Goal: Information Seeking & Learning: Learn about a topic

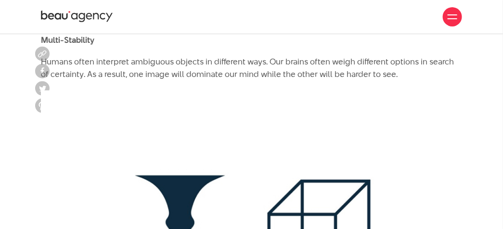
scroll to position [2011, 0]
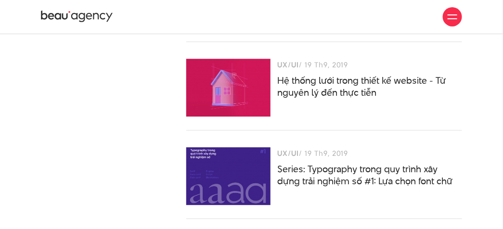
scroll to position [8385, 0]
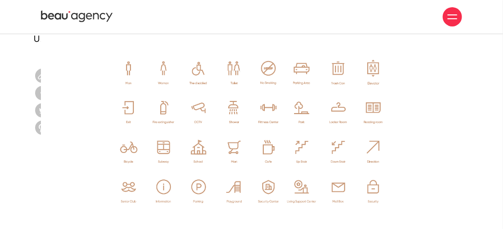
scroll to position [4920, 0]
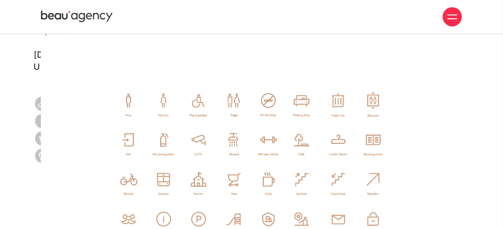
drag, startPoint x: 227, startPoint y: 126, endPoint x: 222, endPoint y: 130, distance: 6.2
click at [222, 130] on img at bounding box center [251, 166] width 421 height 237
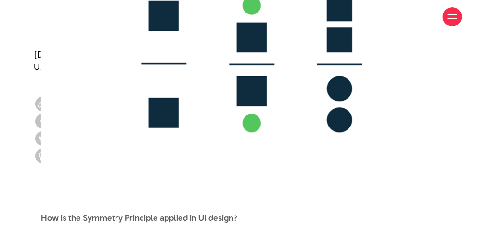
scroll to position [5419, 0]
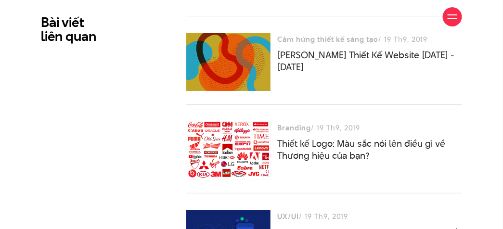
scroll to position [7803, 0]
